Goal: Check status: Check status

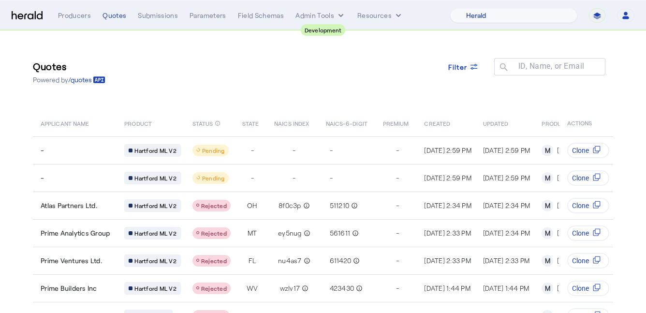
select select "pfm_2v8p_herald_api"
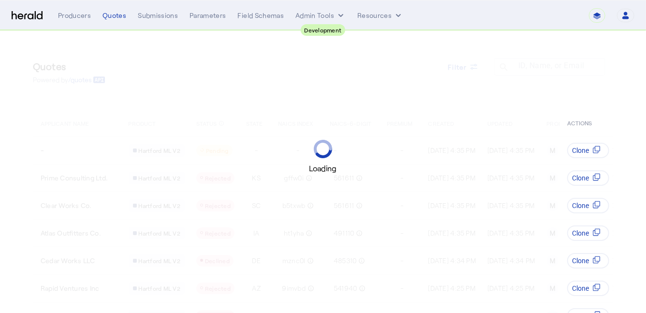
select select "pfm_2v8p_herald_api"
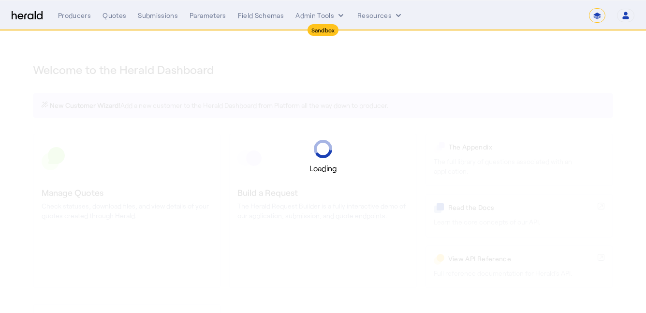
select select "*******"
select select "pfm_2v8p_herald_api"
click at [603, 18] on select "**********" at bounding box center [597, 15] width 16 height 14
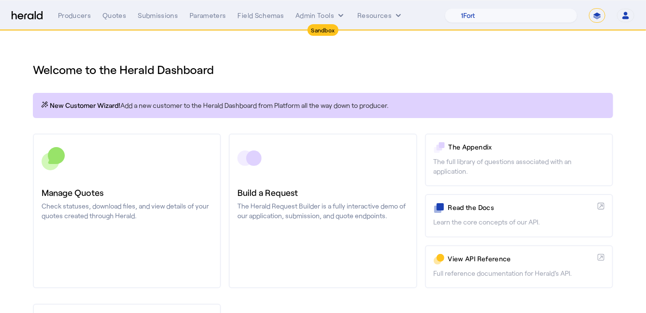
select select "**********"
click at [589, 8] on select "**********" at bounding box center [597, 15] width 16 height 14
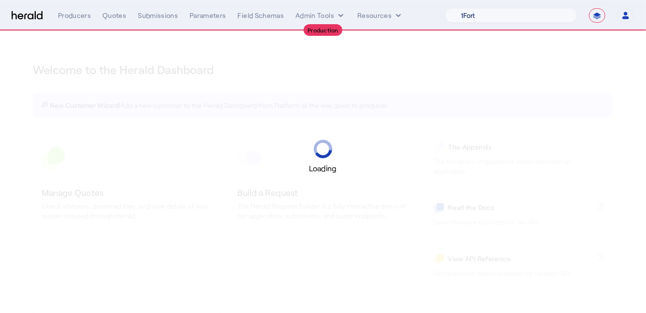
click at [531, 15] on select "1Fort Acrisure Acturis Affinity Advisors Affinity Risk Agentero AmWins Anzen Ao…" at bounding box center [511, 15] width 132 height 14
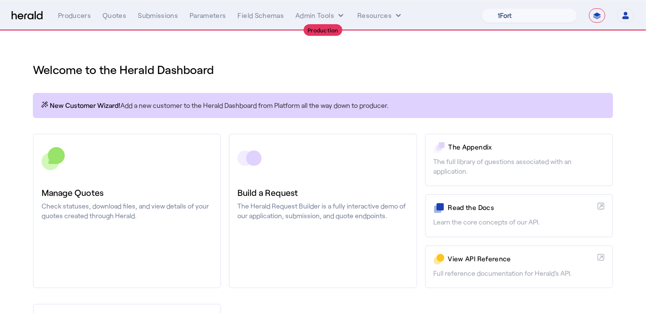
select select "pfm_a9p2_hib_marketplace"
click at [481, 8] on select "1Fort Affinity Risk Billy BindHQ Bunker CRC Campus Coverage Citadel Fifthwall F…" at bounding box center [529, 15] width 96 height 14
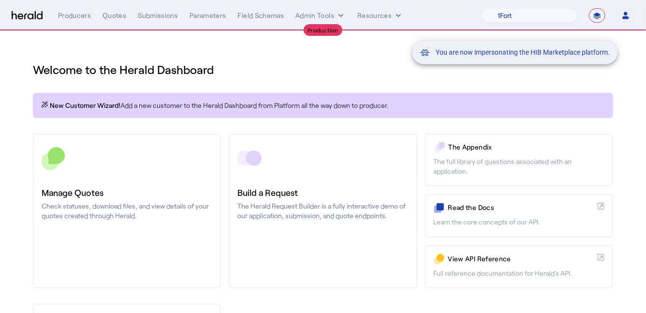
click at [147, 162] on div "You are now impersonating the HIB Marketplace platform." at bounding box center [323, 156] width 646 height 313
click at [121, 191] on div "You are now impersonating the HIB Marketplace platform." at bounding box center [323, 156] width 646 height 313
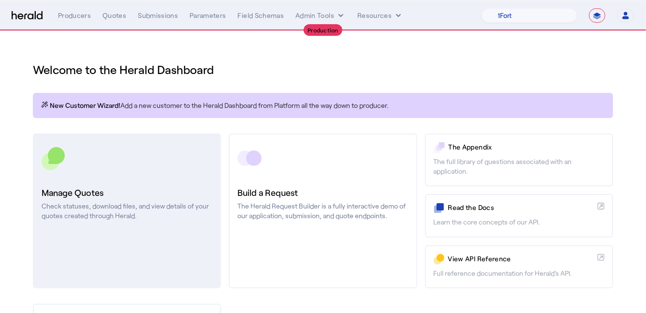
click at [100, 196] on h3 "Manage Quotes" at bounding box center [127, 193] width 171 height 14
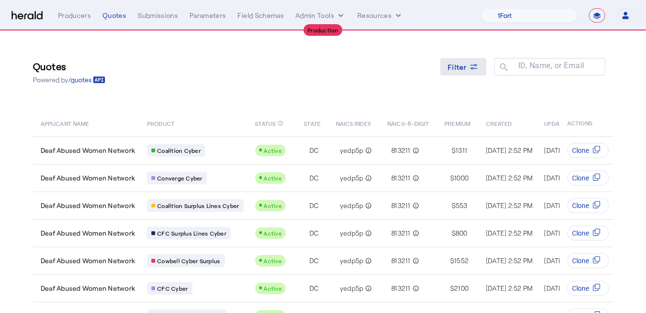
click at [464, 74] on span at bounding box center [463, 66] width 46 height 23
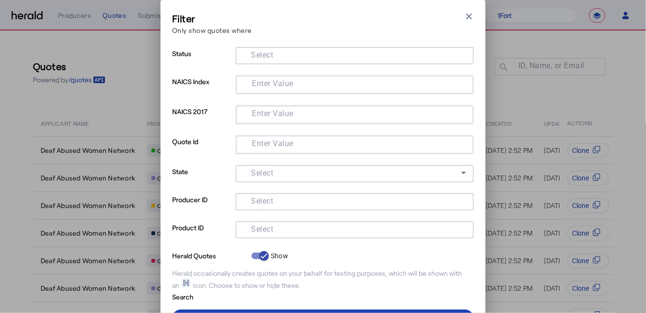
click at [332, 229] on input "Select" at bounding box center [352, 229] width 219 height 12
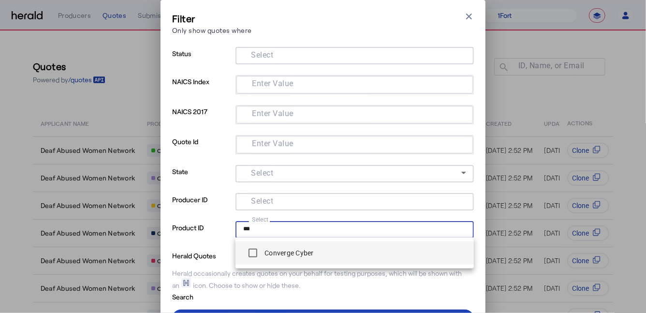
type input "***"
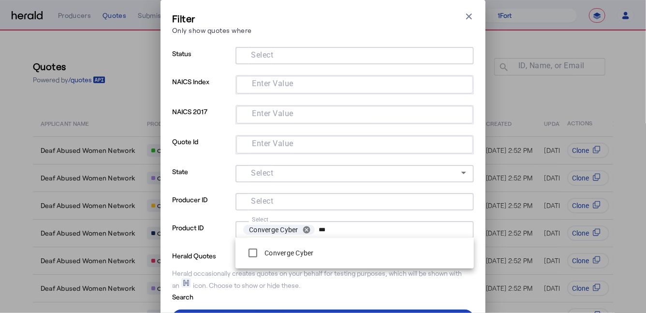
click at [203, 252] on p "Herald Quotes" at bounding box center [209, 255] width 75 height 12
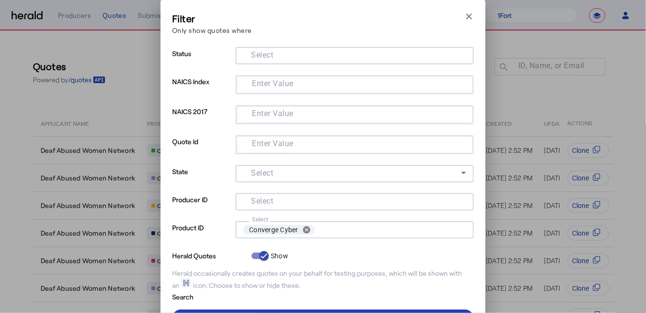
scroll to position [45, 0]
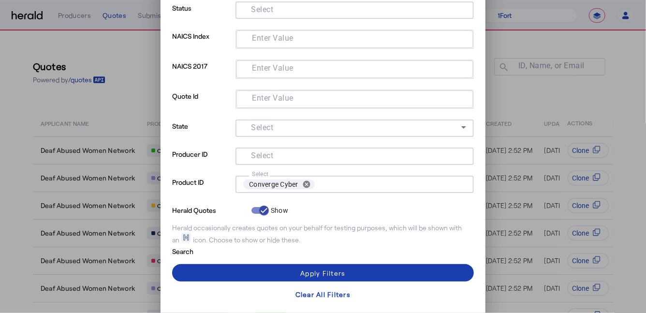
click at [211, 269] on span at bounding box center [323, 272] width 302 height 23
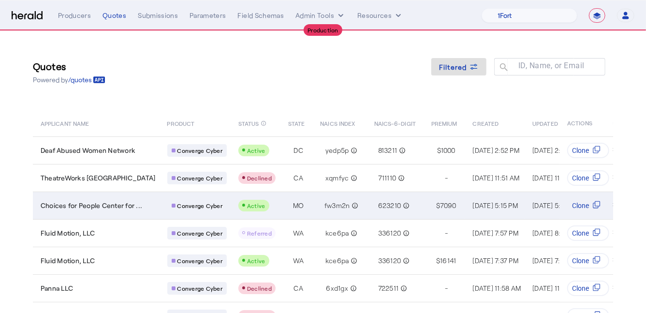
scroll to position [124, 0]
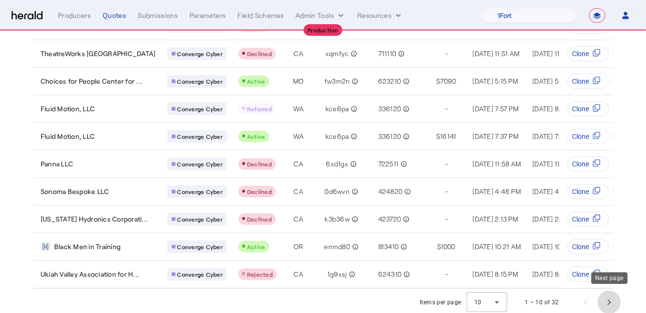
click at [615, 302] on span "Next page" at bounding box center [608, 301] width 23 height 23
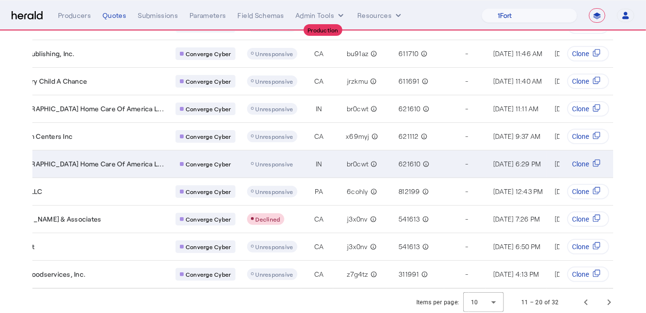
scroll to position [0, 35]
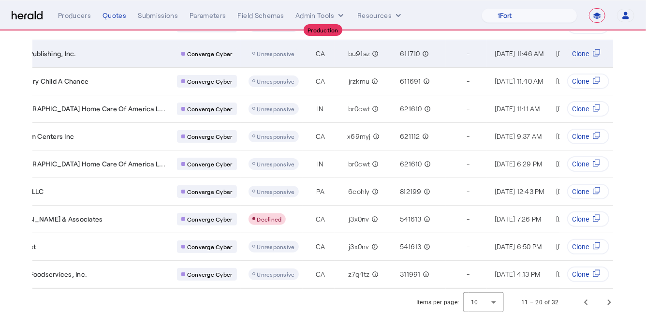
click at [102, 53] on div "Stages Publishing, Inc." at bounding box center [85, 54] width 159 height 10
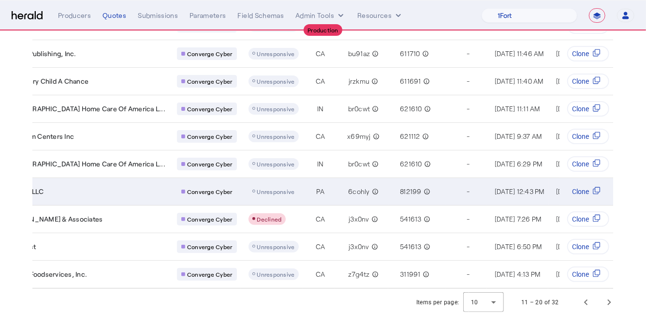
scroll to position [0, 0]
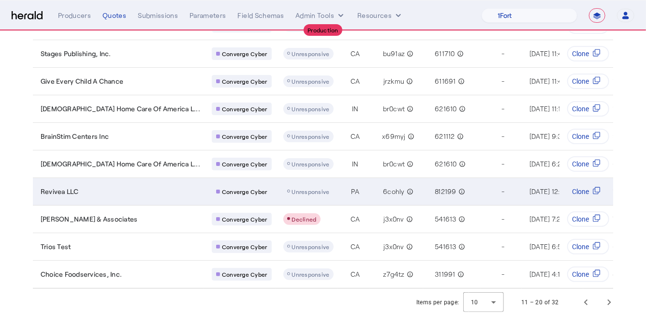
click at [109, 187] on div "Revivea LLC" at bounding box center [120, 192] width 159 height 10
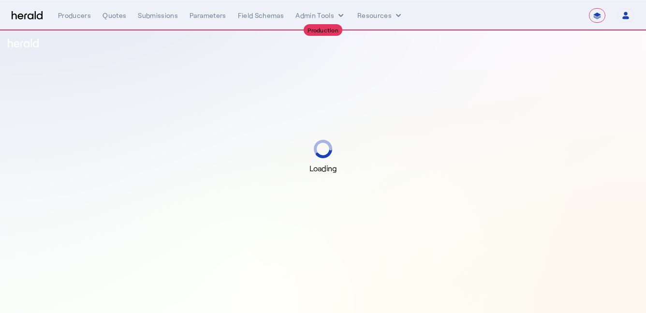
select select "**********"
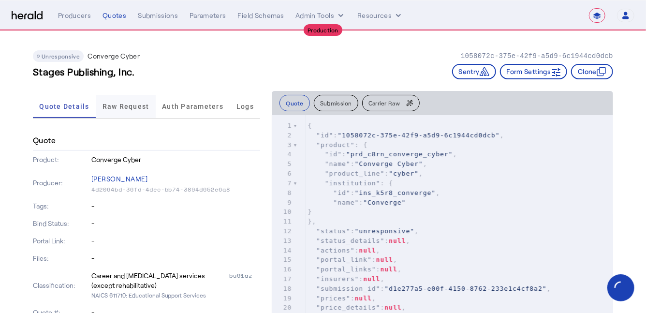
click at [121, 110] on span "Raw Request" at bounding box center [125, 106] width 47 height 23
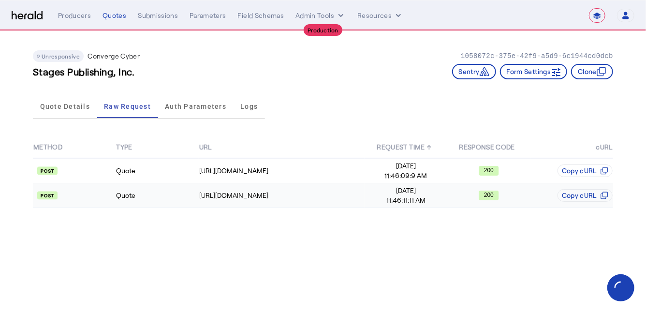
click at [158, 201] on td "Quote" at bounding box center [156, 195] width 83 height 25
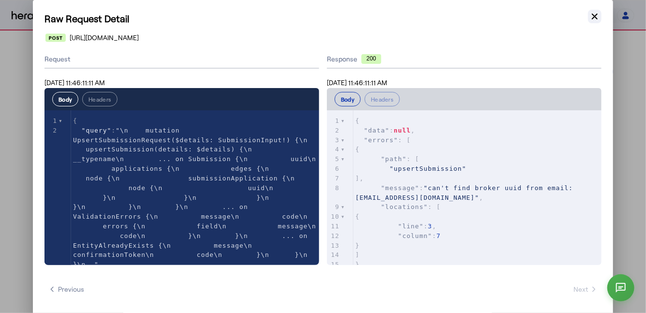
click at [591, 19] on icon "button" at bounding box center [594, 17] width 6 height 6
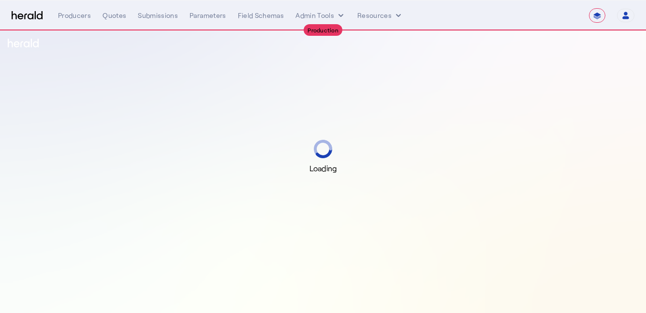
select select "**********"
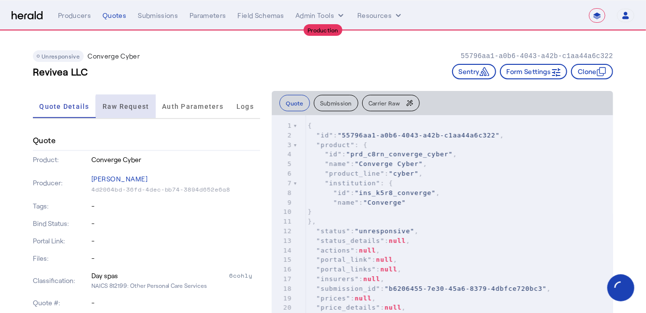
click at [134, 109] on span "Raw Request" at bounding box center [125, 106] width 47 height 7
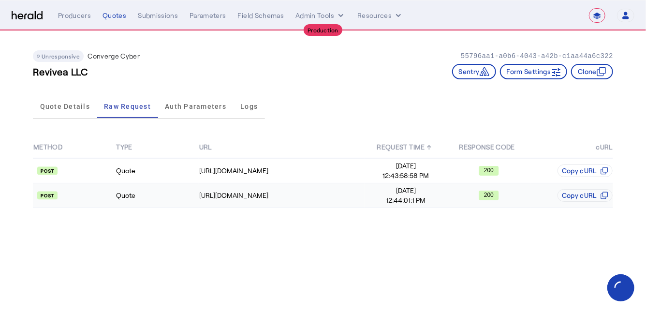
click at [155, 201] on td "Quote" at bounding box center [156, 195] width 83 height 25
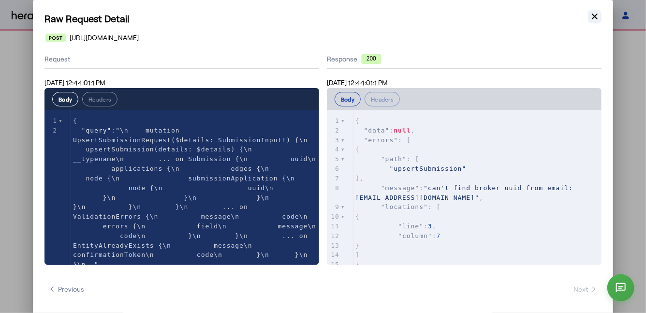
click at [592, 11] on button "Close modal" at bounding box center [595, 17] width 14 height 14
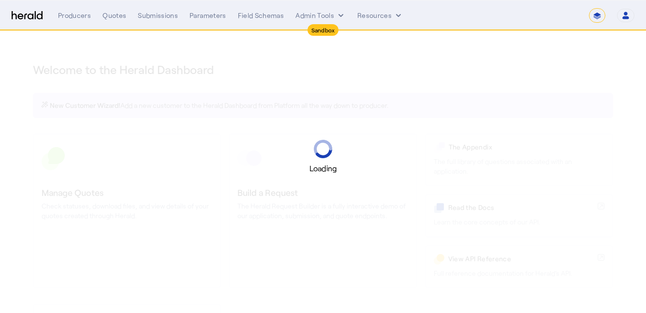
select select "*******"
select select "pfm_2v8p_herald_api"
click at [602, 15] on select "**********" at bounding box center [597, 15] width 16 height 14
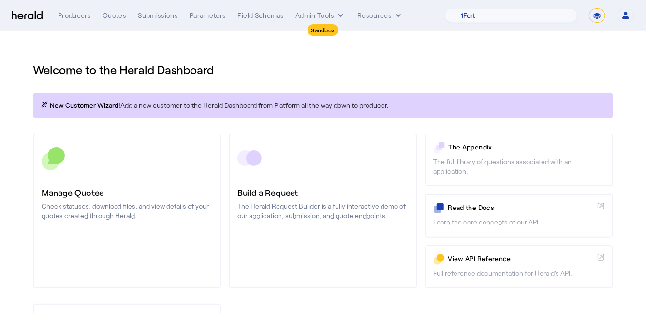
select select "**********"
click at [589, 8] on select "**********" at bounding box center [597, 15] width 16 height 14
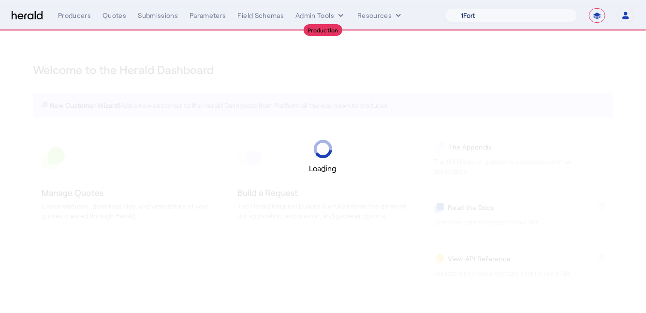
click at [535, 20] on select "1Fort Acrisure Acturis Affinity Advisors Affinity Risk Agentero AmWins Anzen Ao…" at bounding box center [511, 15] width 132 height 14
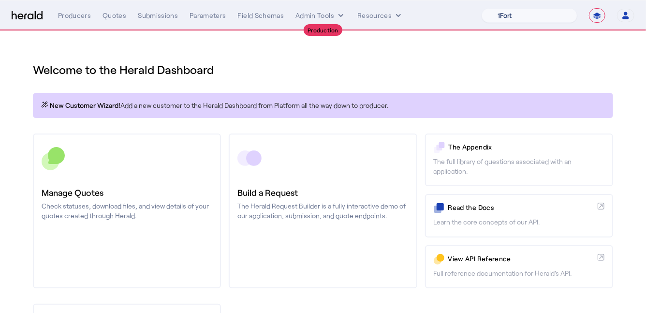
select select "pfm_a9p2_hib_marketplace"
click at [481, 8] on select "1Fort Affinity Risk [PERSON_NAME] [PERSON_NAME] CRC Campus Coverage Citadel Fif…" at bounding box center [529, 15] width 96 height 14
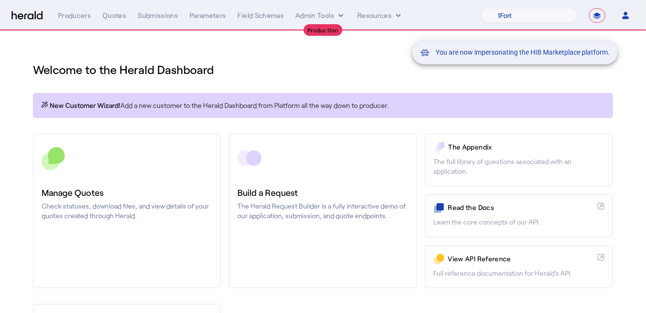
click at [135, 173] on div "You are now impersonating the HIB Marketplace platform." at bounding box center [323, 156] width 646 height 313
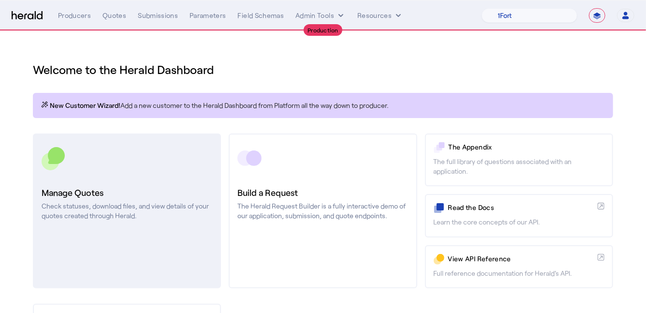
click at [135, 173] on link "Manage Quotes Check statuses, download files, and view details of your quotes c…" at bounding box center [127, 210] width 188 height 155
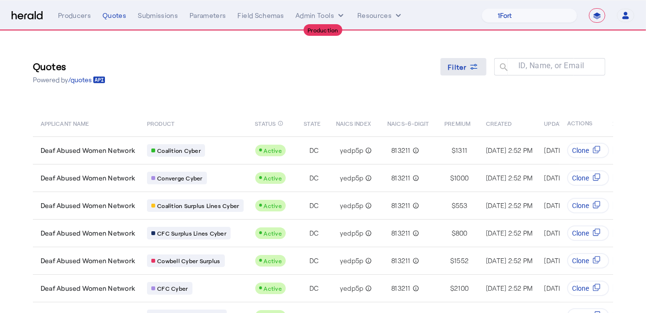
click at [455, 69] on span "Filter" at bounding box center [457, 67] width 19 height 10
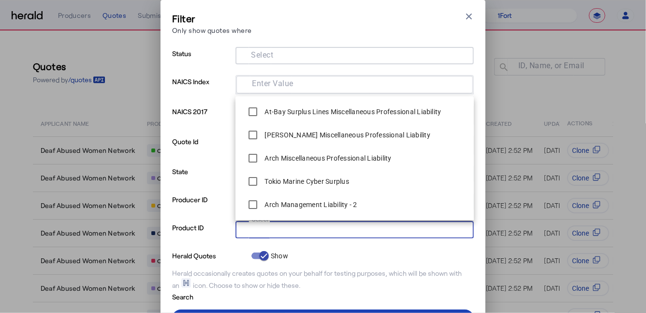
click at [307, 231] on input "Select" at bounding box center [352, 229] width 219 height 12
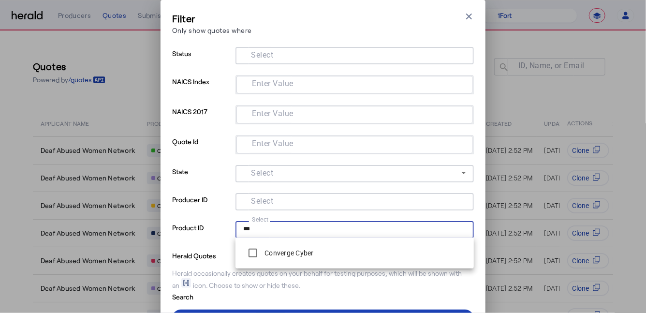
type input "***"
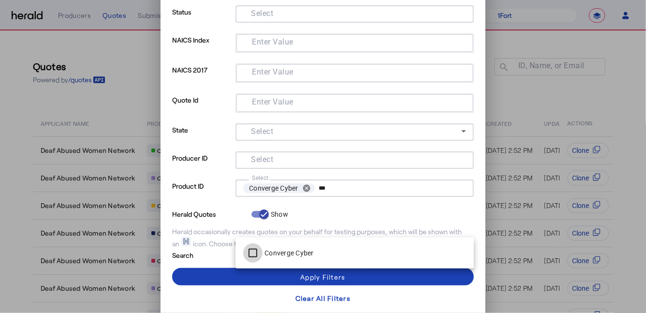
scroll to position [45, 0]
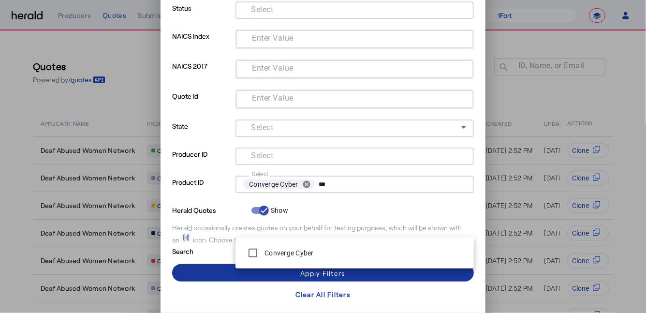
click at [207, 277] on span at bounding box center [323, 272] width 302 height 23
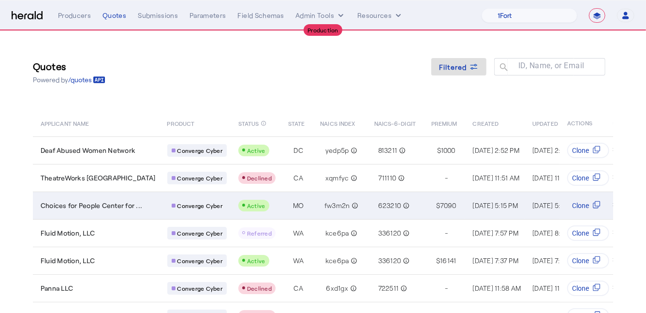
scroll to position [124, 0]
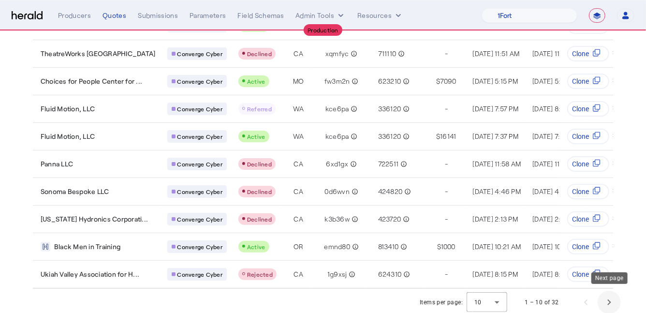
click at [604, 296] on span "Next page" at bounding box center [608, 301] width 23 height 23
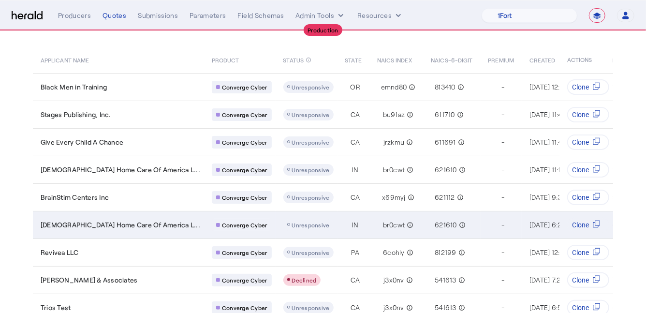
scroll to position [63, 0]
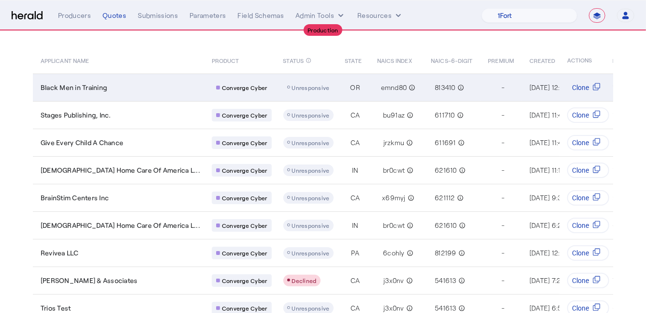
click at [136, 86] on div "Black Men in Training" at bounding box center [120, 88] width 159 height 10
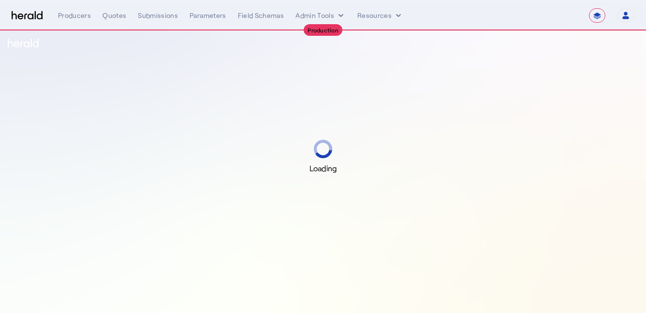
select select "**********"
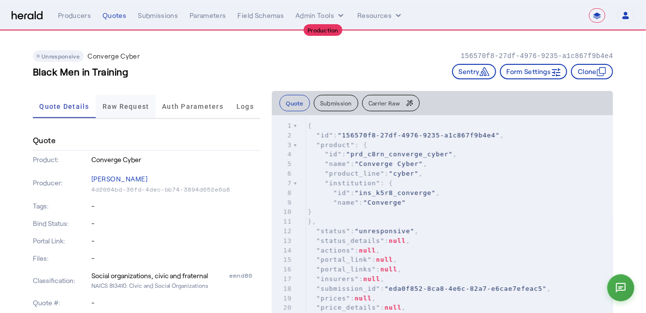
click at [127, 109] on span "Raw Request" at bounding box center [125, 106] width 47 height 7
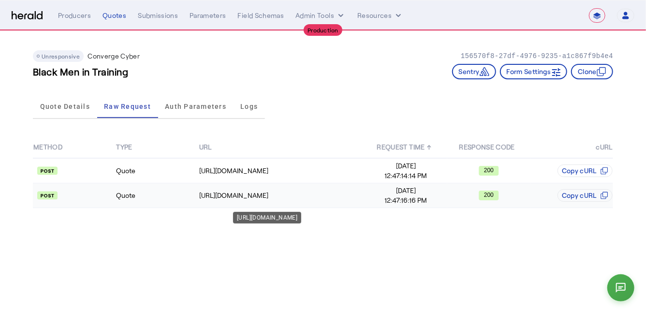
click at [338, 191] on div "[URL][DOMAIN_NAME]" at bounding box center [281, 195] width 165 height 10
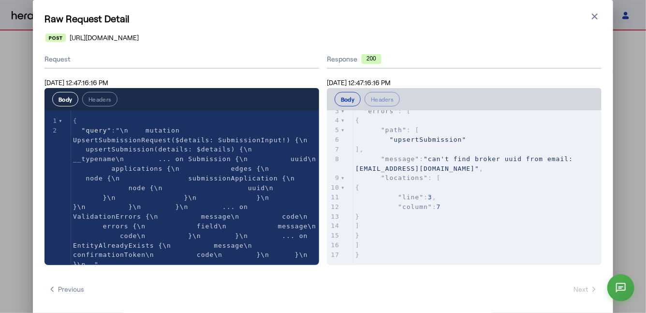
scroll to position [29, 0]
click at [392, 255] on pre "}" at bounding box center [477, 255] width 248 height 10
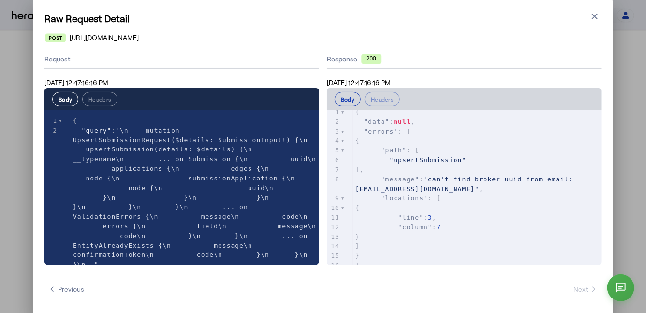
scroll to position [0, 0]
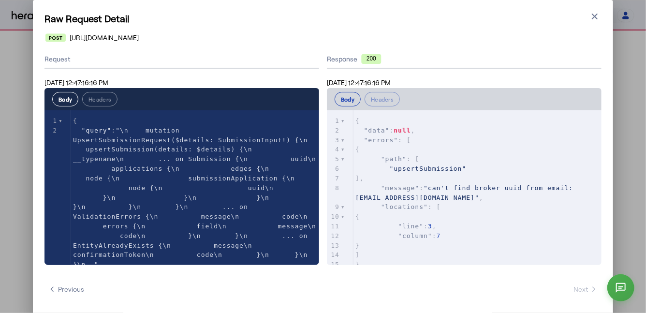
type textarea "**********"
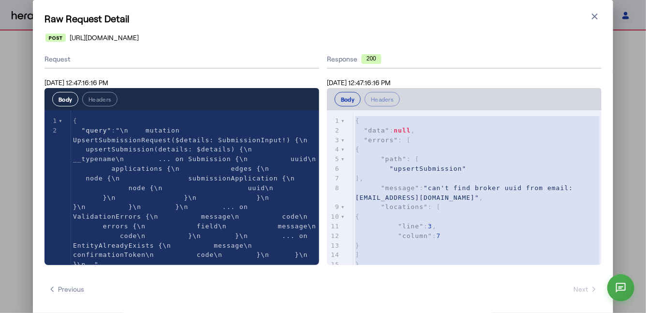
click at [355, 120] on span "{" at bounding box center [357, 120] width 4 height 7
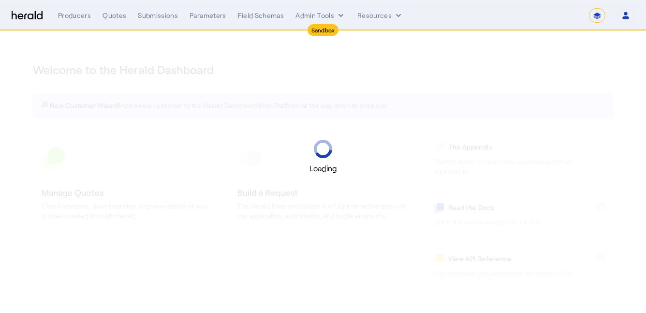
select select "*******"
select select "pfm_2v8p_herald_api"
click at [602, 18] on select "**********" at bounding box center [597, 15] width 16 height 14
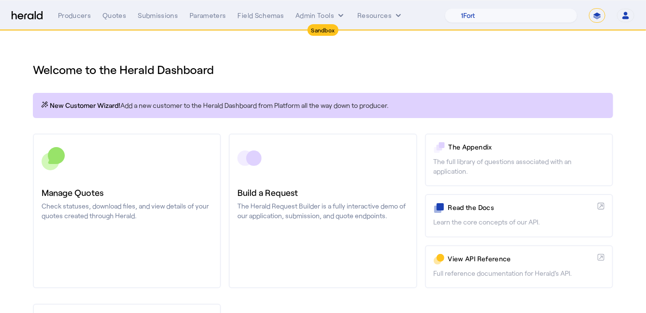
select select "**********"
click at [589, 8] on select "**********" at bounding box center [597, 15] width 16 height 14
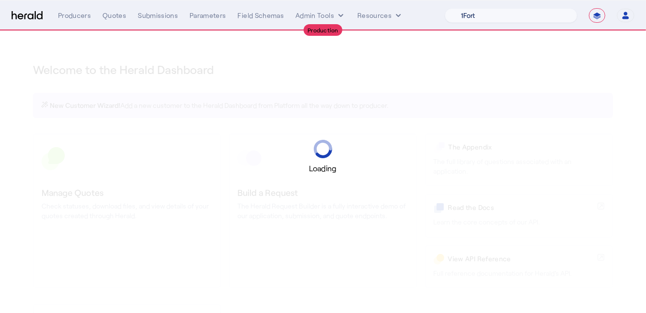
click at [489, 17] on select "1Fort Acrisure Acturis Affinity Advisors Affinity Risk Agentero AmWins Anzen Ao…" at bounding box center [511, 15] width 132 height 14
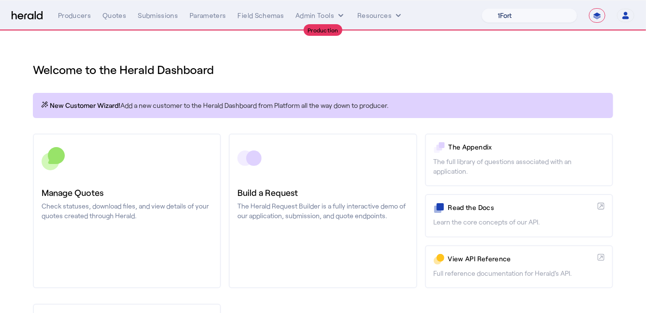
select select "pfm_h3db_crc"
click at [481, 8] on select "1Fort Affinity Risk [PERSON_NAME] [PERSON_NAME] CRC Campus Coverage Citadel Fif…" at bounding box center [529, 15] width 96 height 14
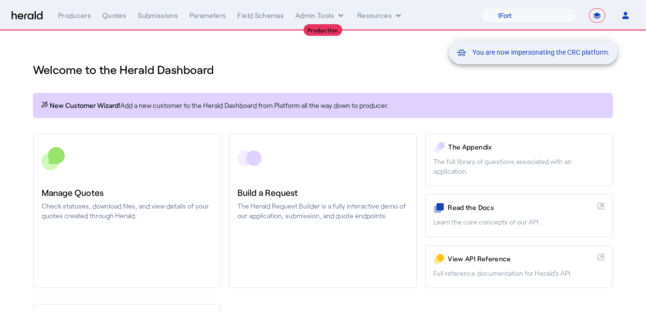
click at [140, 172] on div "You are now impersonating the CRC platform." at bounding box center [323, 156] width 646 height 313
click at [142, 179] on div "You are now impersonating the CRC platform." at bounding box center [323, 156] width 646 height 313
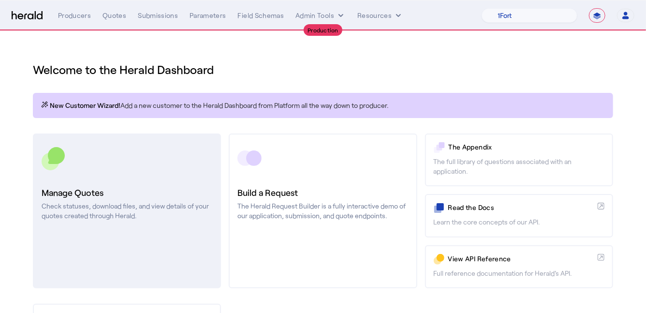
click at [111, 201] on p "Check statuses, download files, and view details of your quotes created through…" at bounding box center [127, 210] width 171 height 19
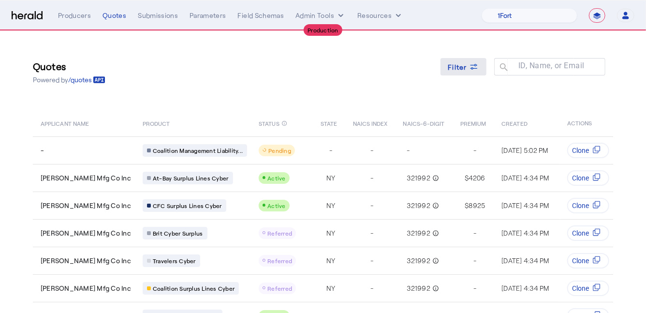
click at [460, 68] on span "Filter" at bounding box center [457, 67] width 19 height 10
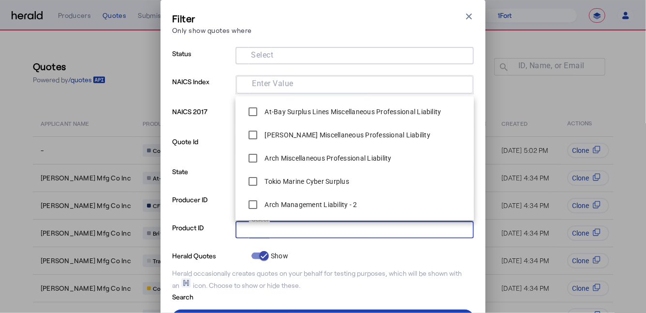
click at [313, 226] on input "Select" at bounding box center [352, 229] width 219 height 12
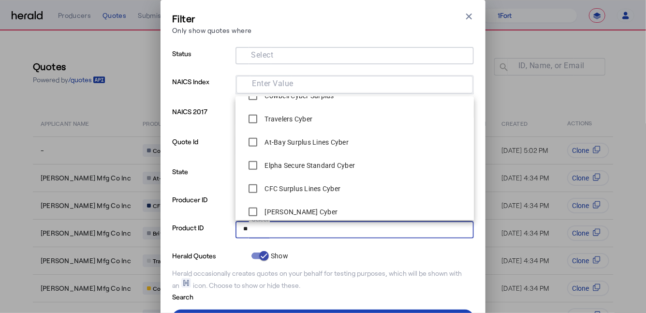
scroll to position [255, 0]
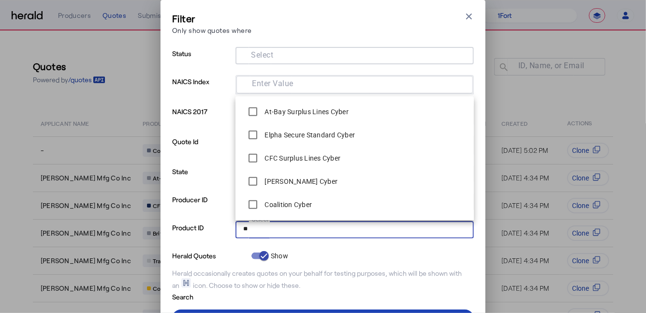
type input "**"
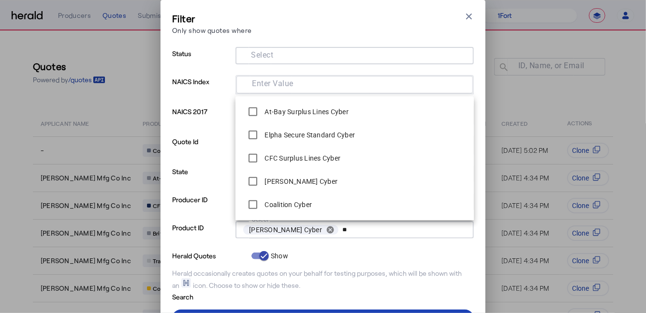
click at [194, 200] on p "Producer ID" at bounding box center [201, 207] width 59 height 28
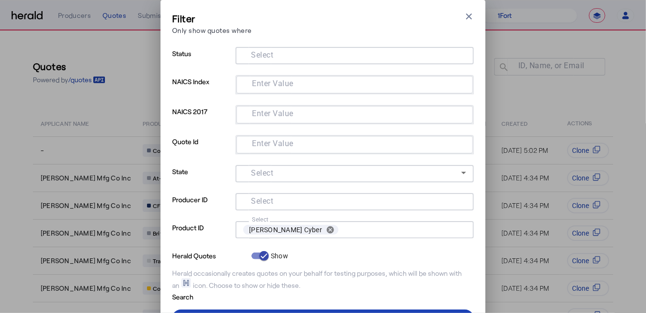
scroll to position [45, 0]
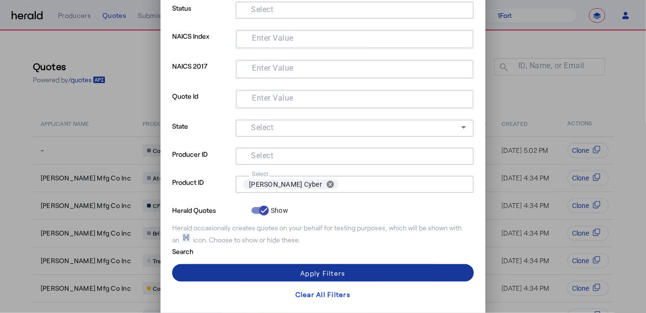
click at [209, 266] on span at bounding box center [323, 272] width 302 height 23
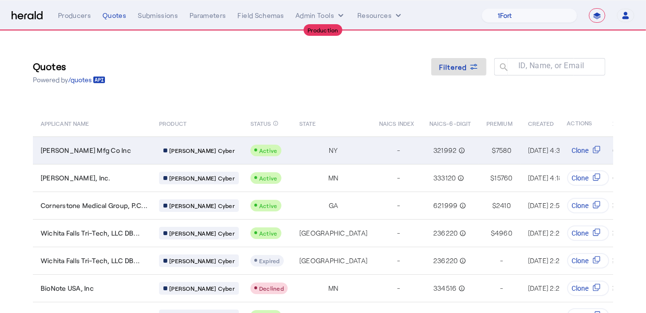
click at [133, 149] on div "[PERSON_NAME] Mfg Co Inc" at bounding box center [94, 150] width 107 height 10
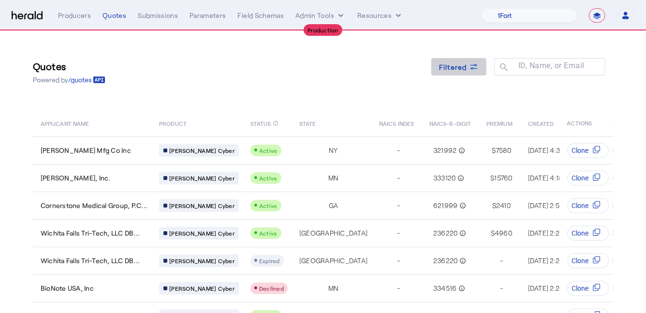
click at [459, 74] on span at bounding box center [458, 66] width 55 height 23
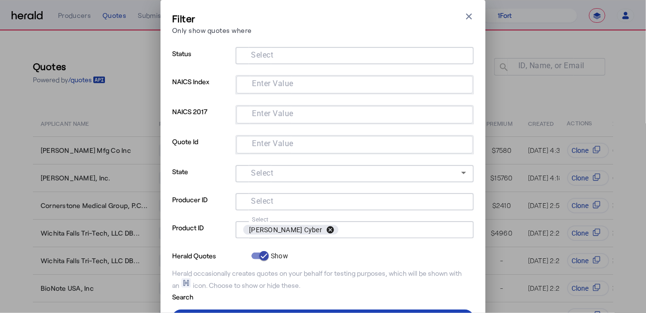
click at [322, 230] on button "cancel" at bounding box center [330, 229] width 16 height 9
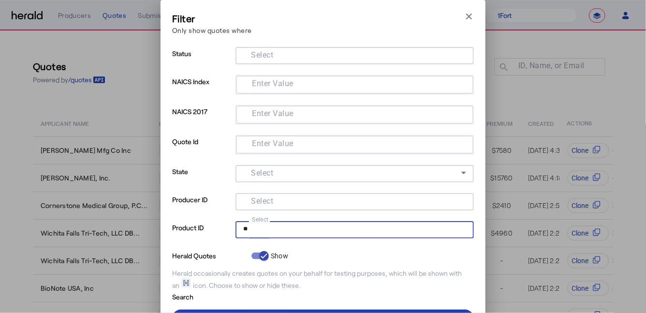
type input "*"
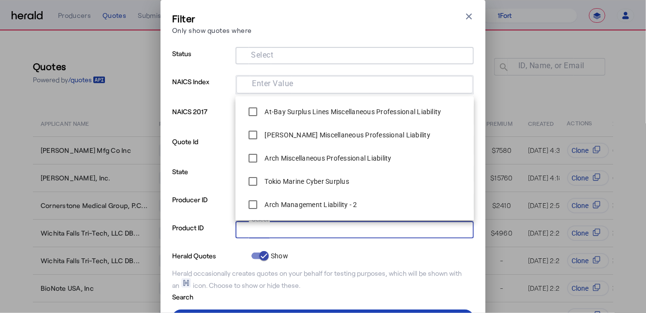
click at [591, 86] on div "Filter Only show quotes where Close modal Status Select NAICS Index Enter Value…" at bounding box center [323, 156] width 646 height 313
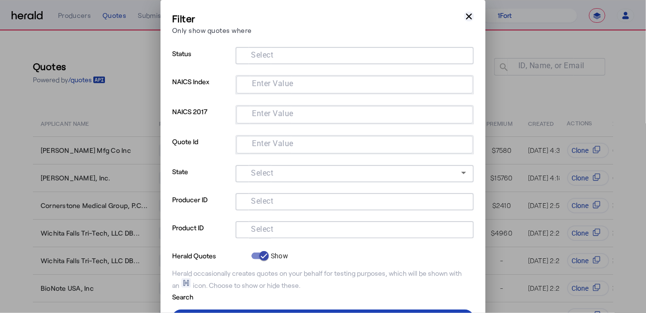
click at [471, 16] on icon "button" at bounding box center [469, 17] width 10 height 10
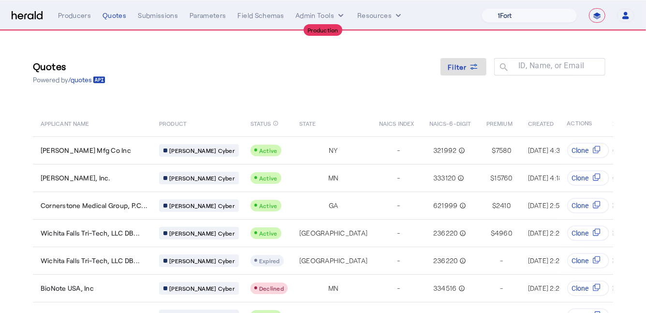
click at [514, 13] on select "1Fort Affinity Risk Billy BindHQ Bunker CRC Campus Coverage Citadel Fifthwall F…" at bounding box center [529, 15] width 96 height 14
select select "pfm_a9p2_hib_marketplace"
click at [481, 8] on select "1Fort Affinity Risk Billy BindHQ Bunker CRC Campus Coverage Citadel Fifthwall F…" at bounding box center [529, 15] width 96 height 14
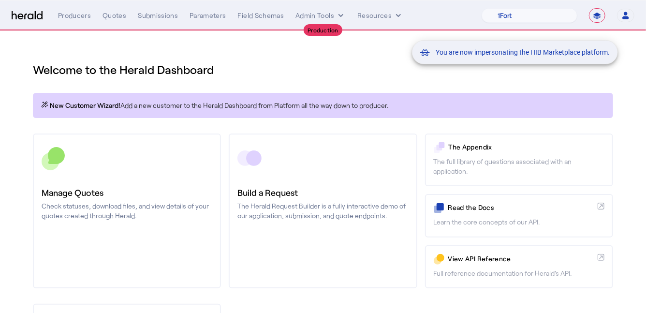
click at [343, 72] on div "You are now impersonating the HIB Marketplace platform." at bounding box center [323, 156] width 646 height 313
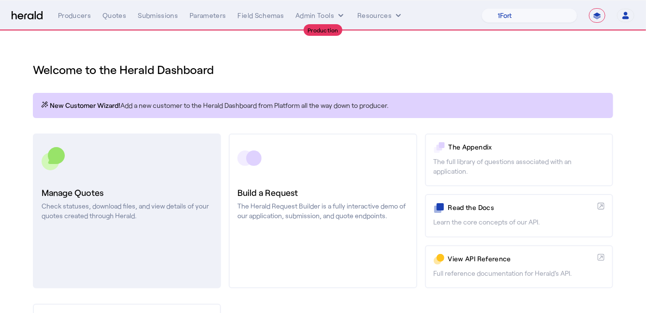
click at [175, 178] on link "Manage Quotes Check statuses, download files, and view details of your quotes c…" at bounding box center [127, 210] width 188 height 155
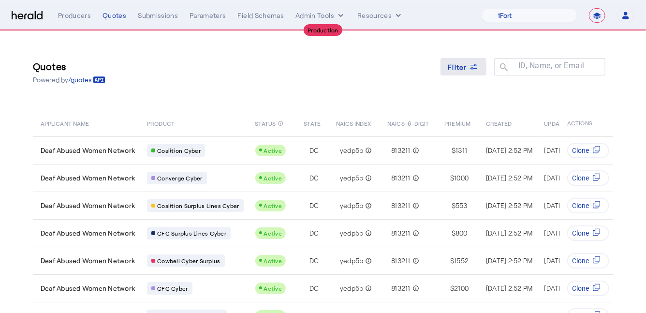
click at [456, 68] on span "Filter" at bounding box center [457, 67] width 19 height 10
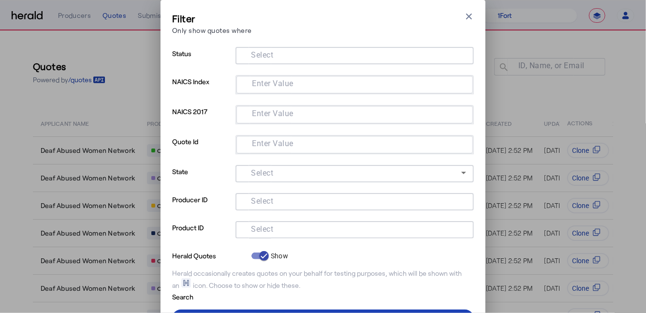
click at [280, 227] on input "Select" at bounding box center [352, 229] width 219 height 12
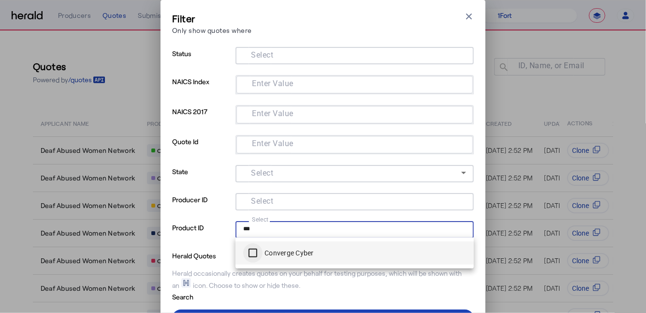
type input "***"
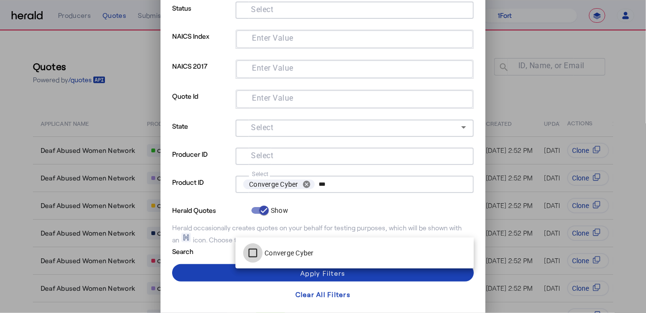
scroll to position [44, 0]
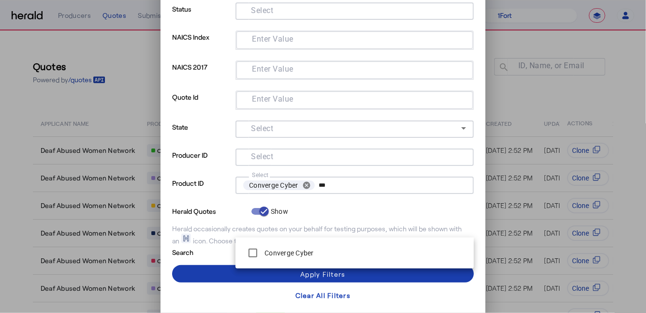
click at [209, 272] on span at bounding box center [323, 273] width 302 height 23
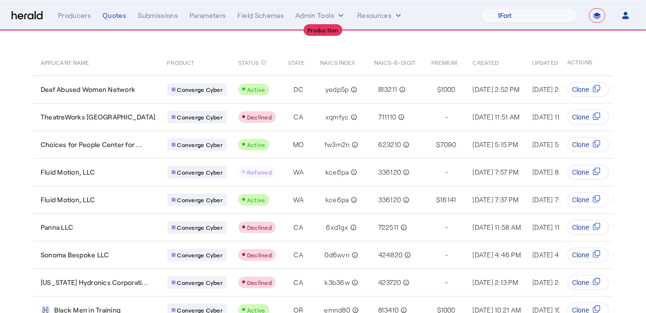
scroll to position [124, 0]
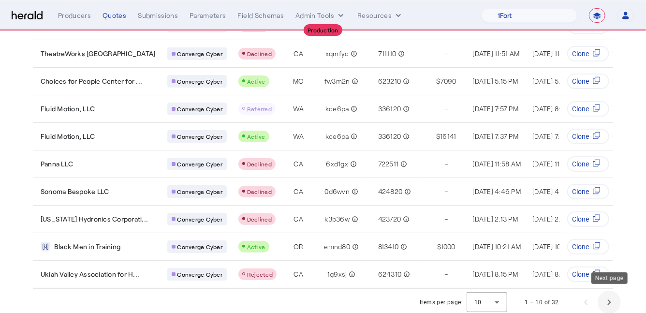
click at [606, 298] on span "Next page" at bounding box center [608, 301] width 23 height 23
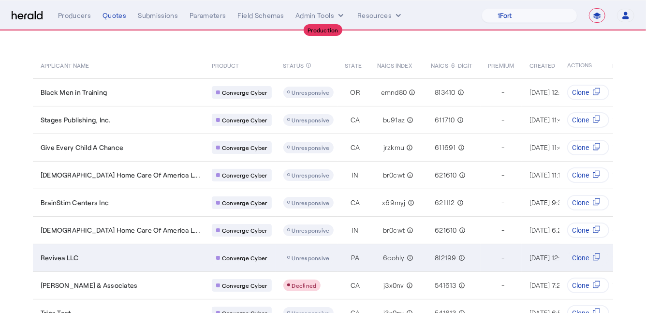
scroll to position [58, 0]
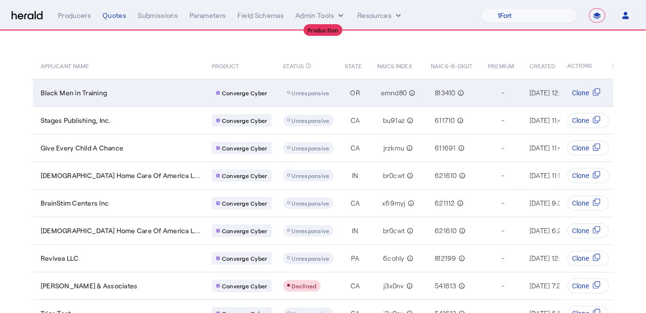
click at [128, 98] on td "Black Men in Training" at bounding box center [118, 93] width 171 height 28
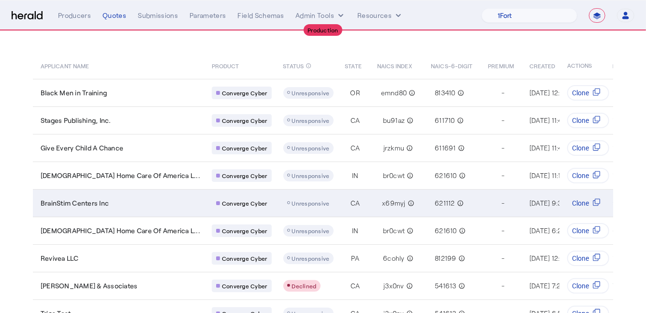
scroll to position [124, 0]
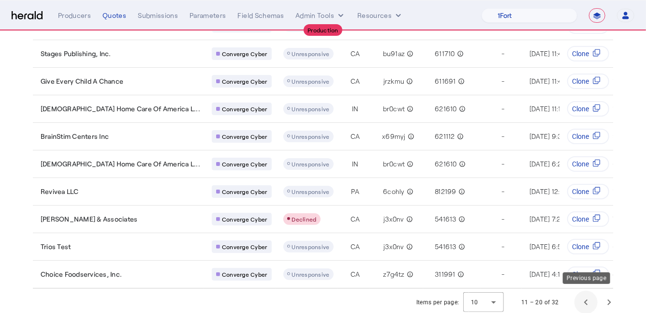
click at [577, 299] on span "Previous page" at bounding box center [585, 301] width 23 height 23
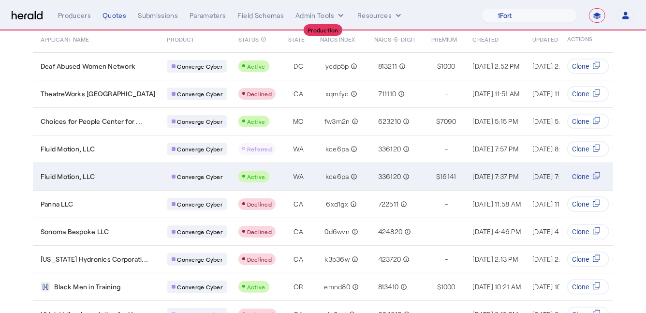
scroll to position [77, 0]
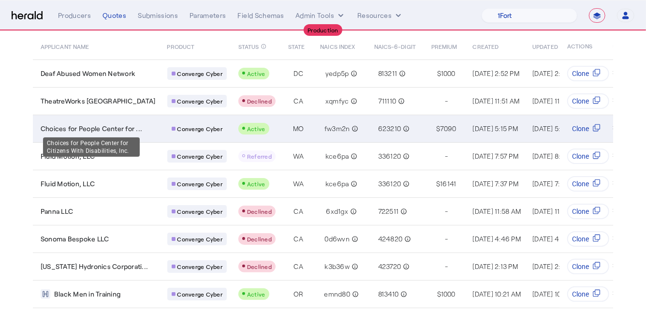
click at [130, 130] on span "Choices for People Center for ..." at bounding box center [91, 129] width 101 height 10
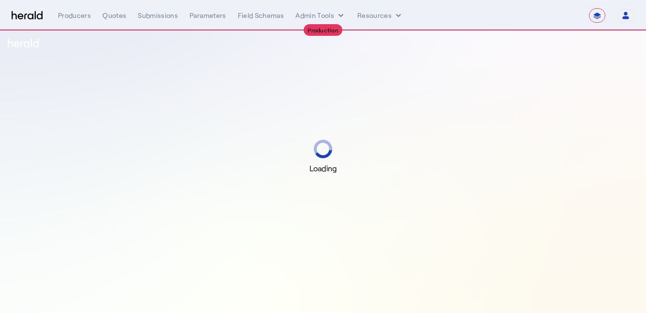
select select "**********"
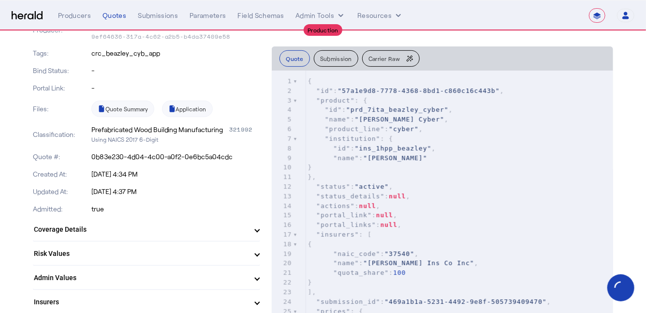
scroll to position [154, 0]
drag, startPoint x: 96, startPoint y: 87, endPoint x: 84, endPoint y: 87, distance: 12.1
click at [84, 87] on div "Portal Link: -" at bounding box center [146, 86] width 227 height 17
click at [72, 187] on p "Updated At:" at bounding box center [61, 191] width 57 height 10
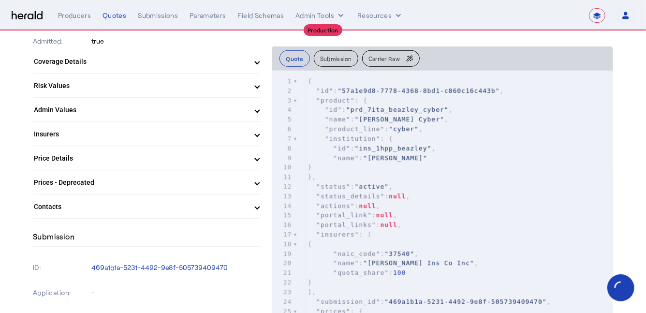
scroll to position [325, 0]
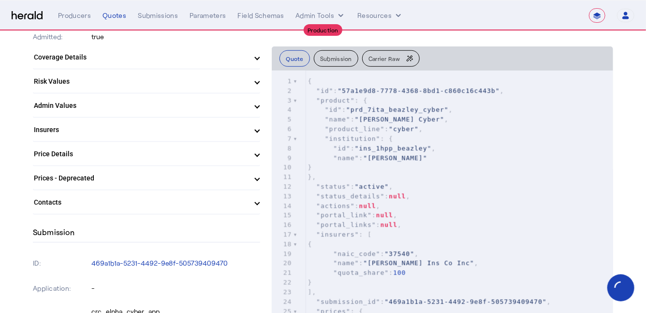
click at [79, 198] on mat-panel-title "Contacts" at bounding box center [141, 202] width 214 height 10
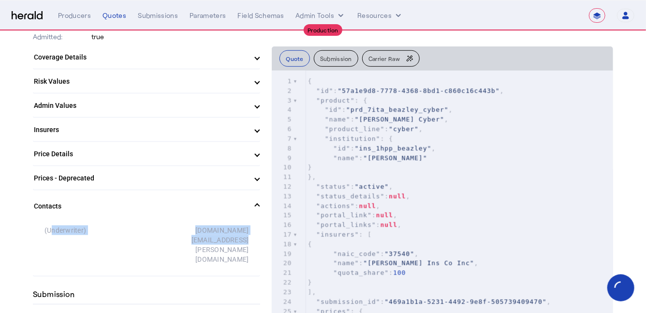
drag, startPoint x: 44, startPoint y: 229, endPoint x: 158, endPoint y: 240, distance: 114.1
click at [158, 240] on div "(Underwriter) digital.support@beazley.com" at bounding box center [146, 248] width 227 height 54
click at [164, 232] on div "digital.support@beazley.com" at bounding box center [197, 244] width 102 height 39
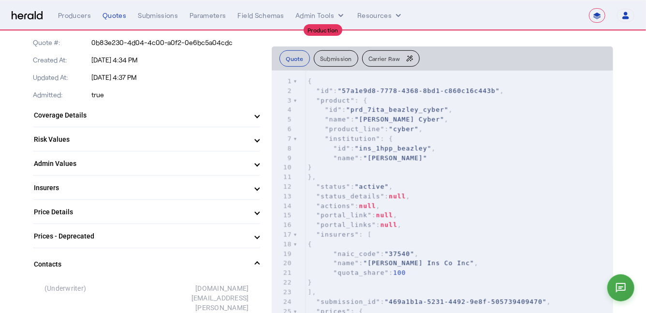
scroll to position [266, 0]
click at [134, 124] on mat-expansion-panel-header "Coverage Details" at bounding box center [146, 115] width 227 height 23
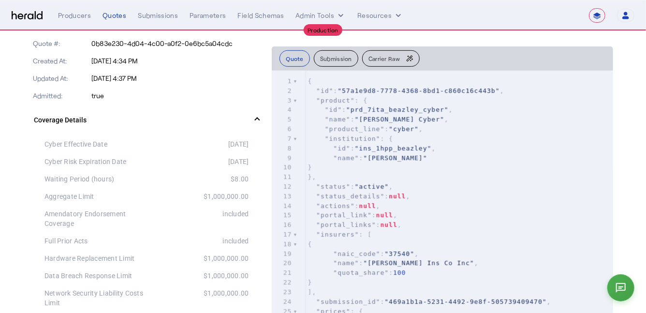
click at [134, 124] on mat-panel-title "Coverage Details" at bounding box center [141, 120] width 214 height 10
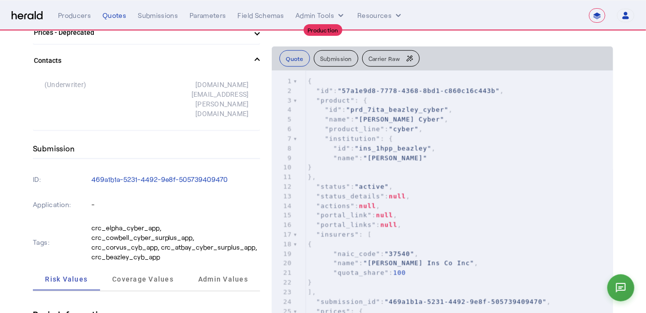
scroll to position [471, 0]
drag, startPoint x: 250, startPoint y: 83, endPoint x: 155, endPoint y: 80, distance: 95.7
click at [155, 80] on div "(Underwriter) digital.support@beazley.com" at bounding box center [146, 102] width 227 height 54
click at [164, 84] on div "digital.support@beazley.com" at bounding box center [197, 98] width 102 height 39
click at [142, 222] on p "crc_elpha_cyber_app, crc_cowbell_cyber_surplus_app, crc_corvus_cyb_app, crc_atb…" at bounding box center [175, 241] width 169 height 39
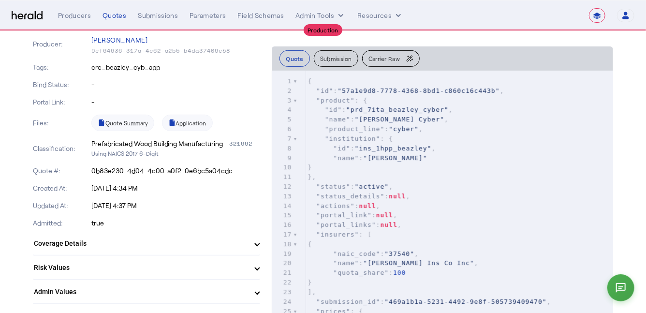
scroll to position [0, 0]
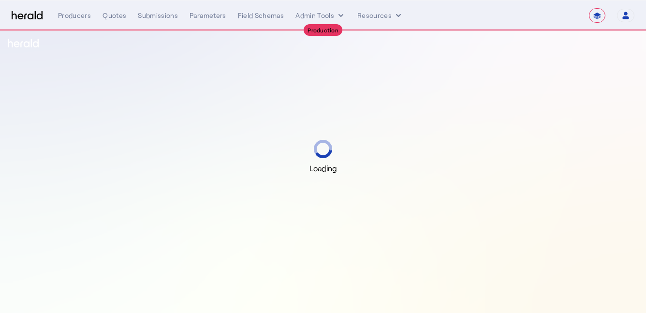
select select "**********"
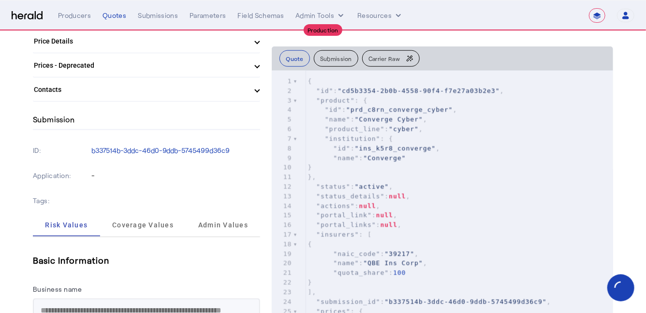
scroll to position [456, 0]
click at [149, 86] on mat-panel-title "Contacts" at bounding box center [141, 91] width 214 height 10
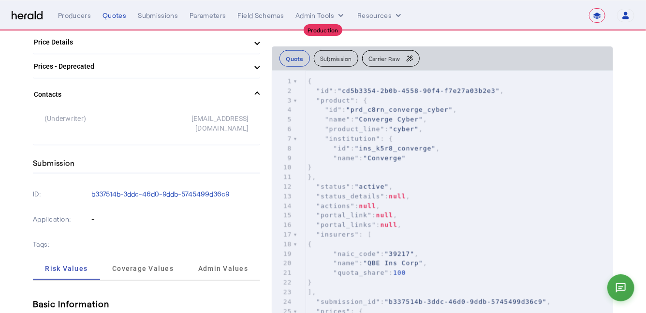
drag, startPoint x: 43, startPoint y: 116, endPoint x: 134, endPoint y: 118, distance: 90.9
click at [134, 118] on div "(Underwriter) [EMAIL_ADDRESS][DOMAIN_NAME]" at bounding box center [146, 127] width 227 height 35
